Goal: Information Seeking & Learning: Learn about a topic

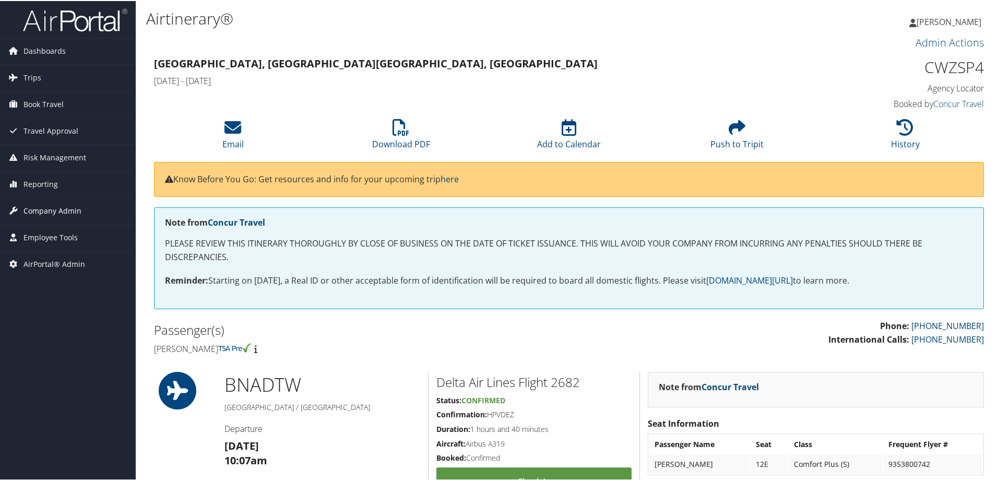
click at [51, 213] on span "Company Admin" at bounding box center [52, 210] width 58 height 26
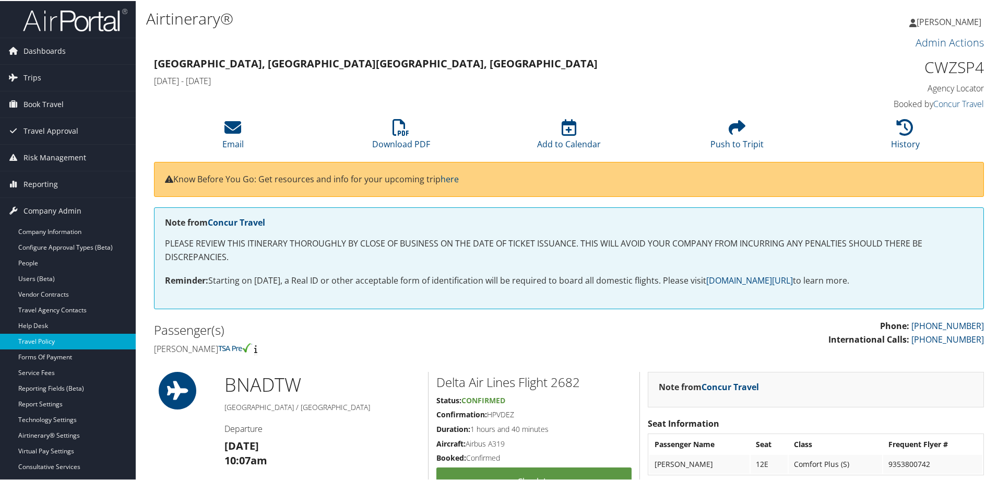
click at [52, 343] on link "Travel Policy" at bounding box center [68, 341] width 136 height 16
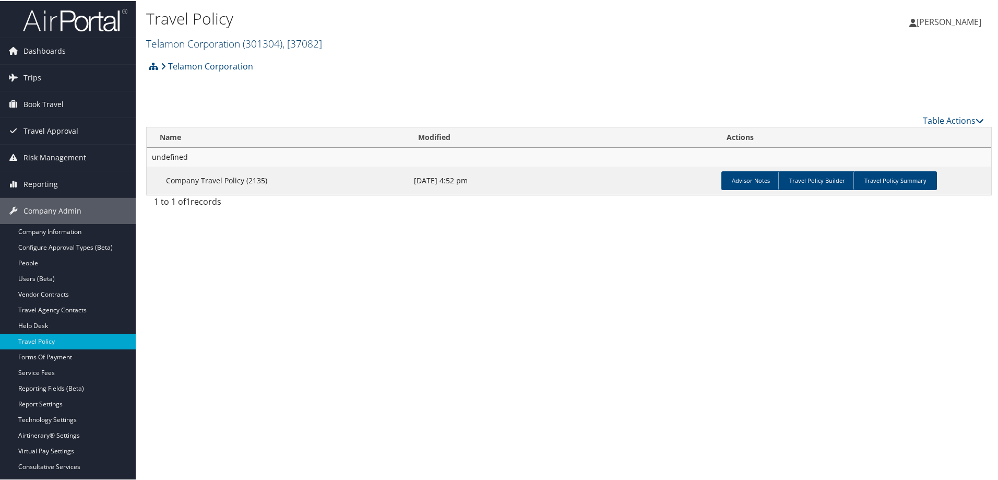
click at [205, 39] on link "Telamon Corporation ( 301304 ) , [ 37082 ]" at bounding box center [234, 43] width 176 height 14
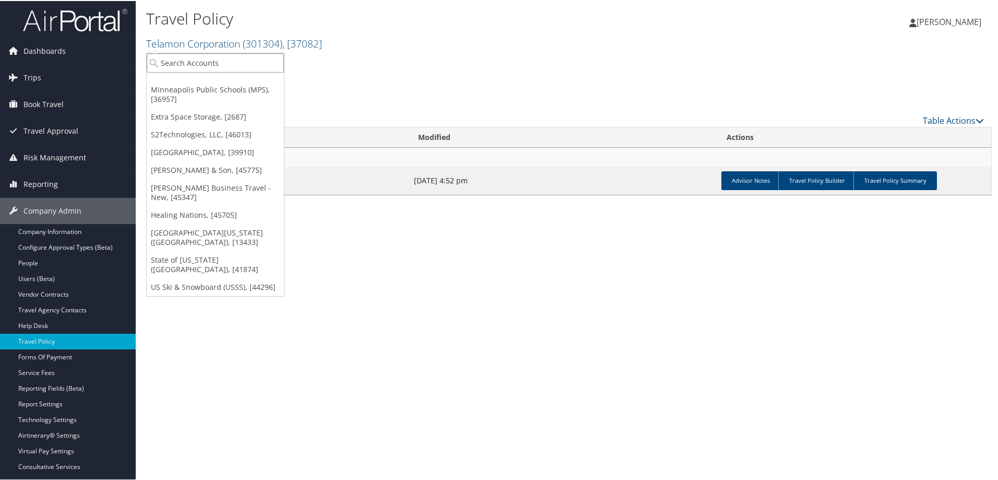
click at [200, 67] on input "search" at bounding box center [215, 61] width 137 height 19
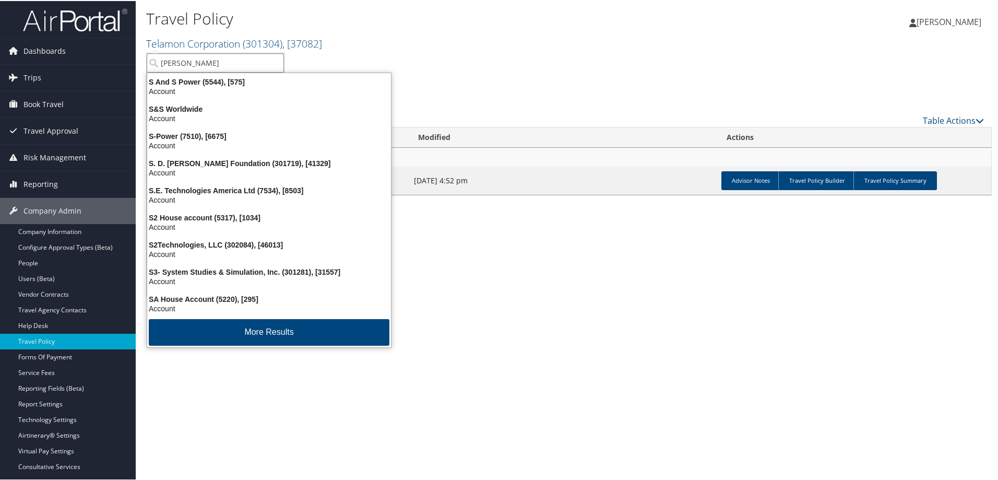
type input "shipmonk"
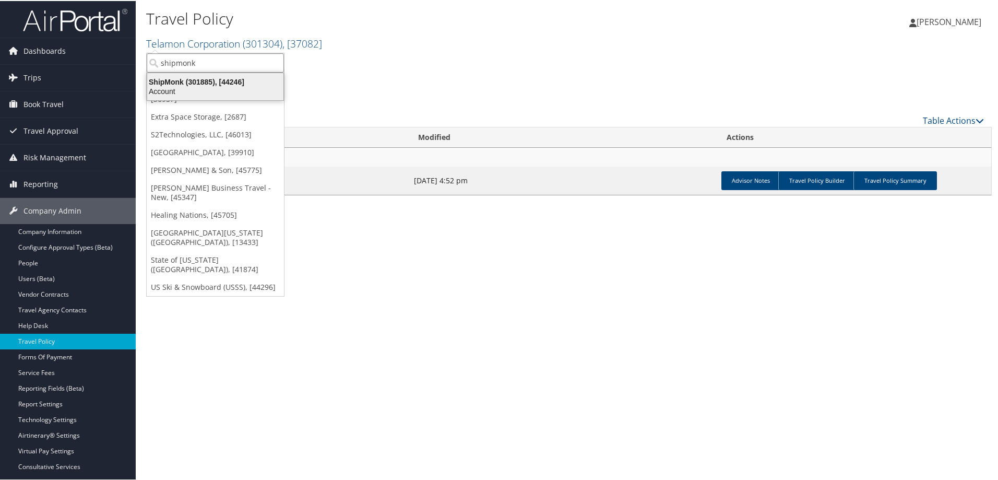
click at [186, 82] on div "ShipMonk (301885), [44246]" at bounding box center [215, 80] width 149 height 9
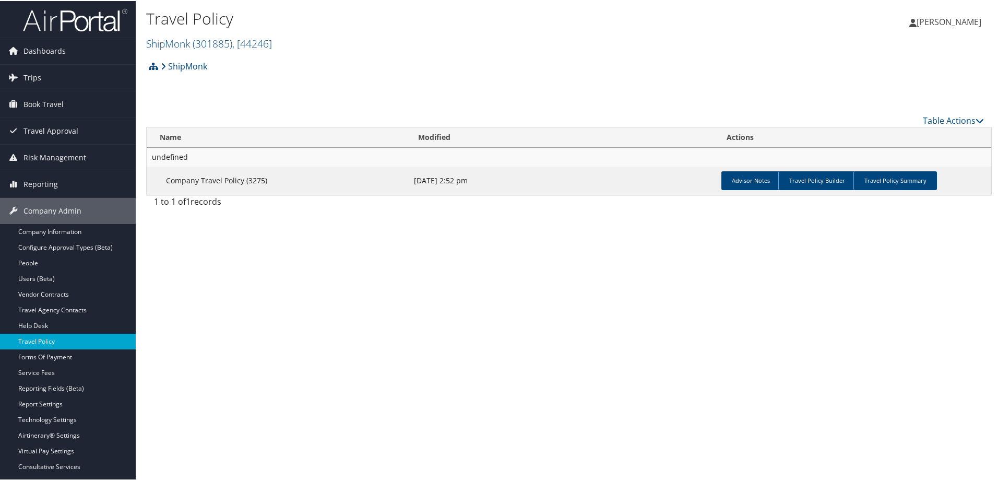
scroll to position [52, 0]
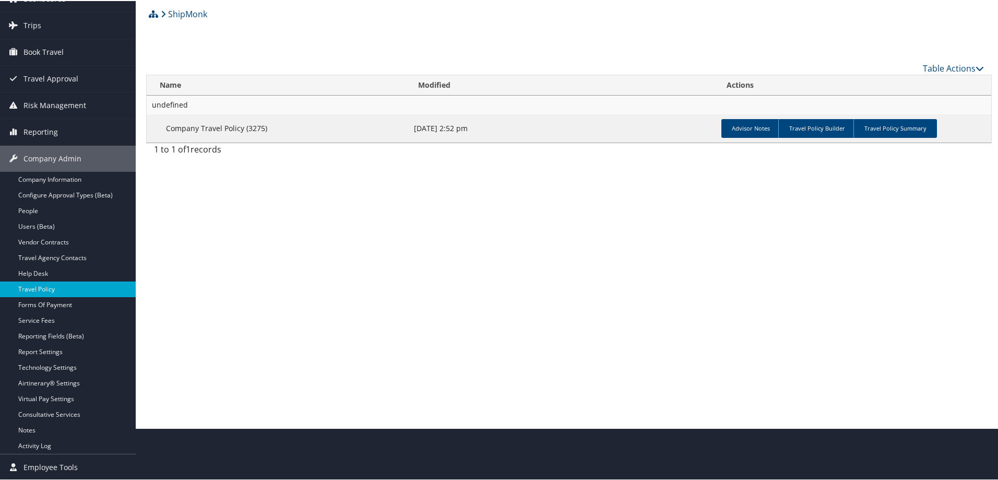
click at [64, 285] on link "Travel Policy" at bounding box center [68, 288] width 136 height 16
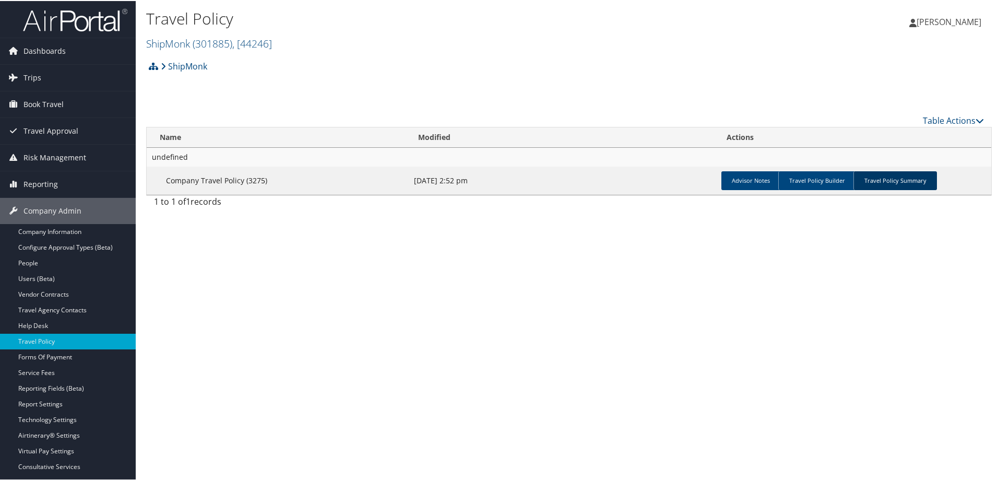
click at [889, 178] on link "Travel Policy Summary" at bounding box center [896, 179] width 84 height 19
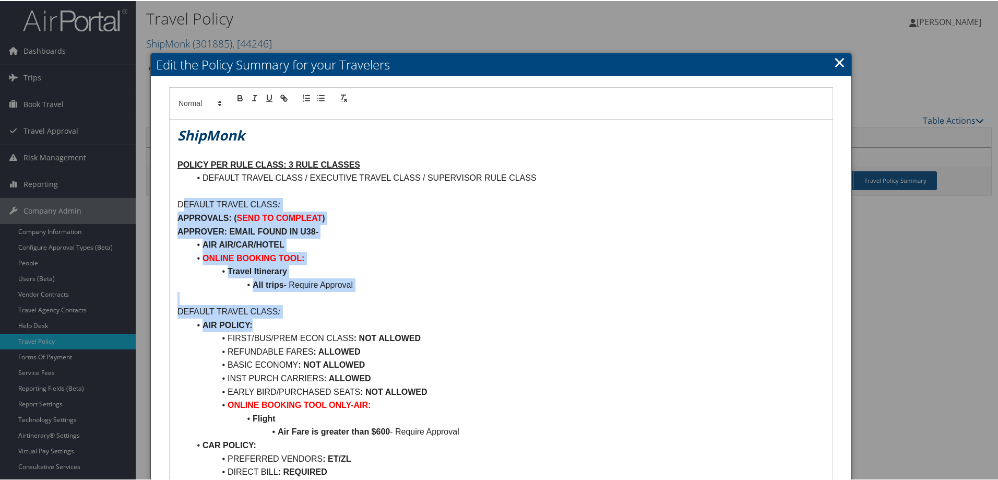
drag, startPoint x: 182, startPoint y: 208, endPoint x: 375, endPoint y: 345, distance: 236.3
click at [384, 243] on li "AIR AIR/CAR/HOTEL" at bounding box center [507, 244] width 635 height 14
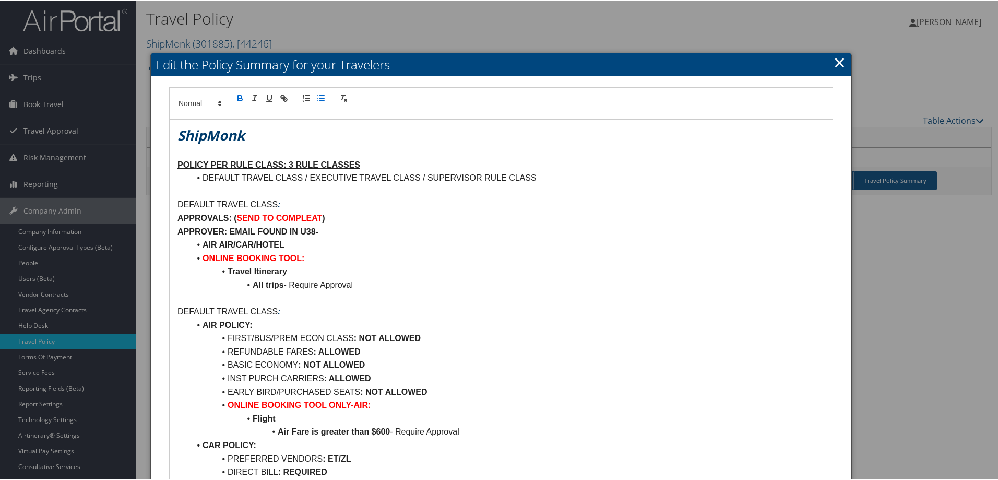
drag, startPoint x: 221, startPoint y: 269, endPoint x: 444, endPoint y: 378, distance: 248.0
click at [455, 250] on li "AIR AIR/CAR/HOTEL" at bounding box center [507, 244] width 635 height 14
click at [840, 64] on link "×" at bounding box center [840, 61] width 12 height 21
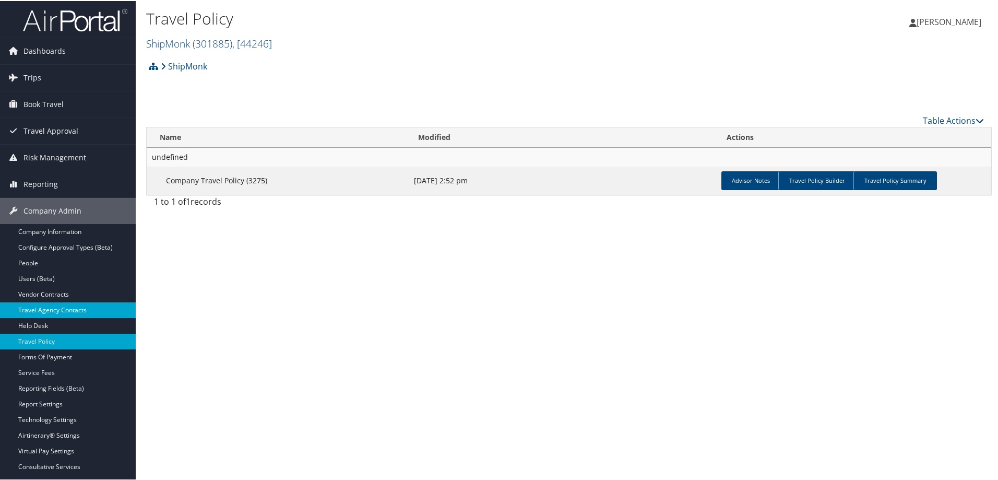
click at [69, 305] on link "Travel Agency Contacts" at bounding box center [68, 309] width 136 height 16
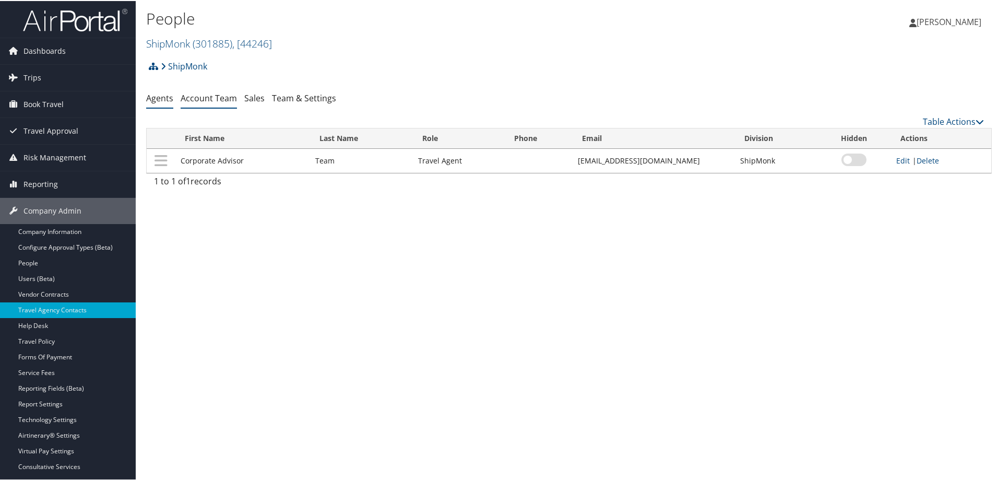
click at [205, 96] on link "Account Team" at bounding box center [209, 96] width 56 height 11
